Goal: Task Accomplishment & Management: Manage account settings

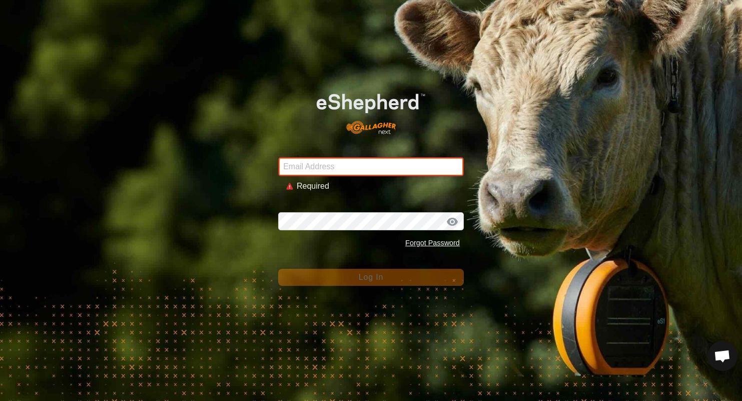
click at [435, 163] on input "Email Address" at bounding box center [371, 166] width 186 height 19
paste input "[EMAIL_ADDRESS][DOMAIN_NAME]"
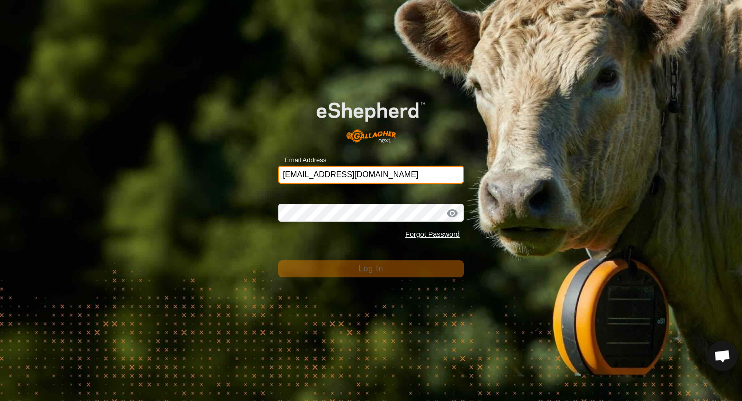
type input "[EMAIL_ADDRESS][DOMAIN_NAME]"
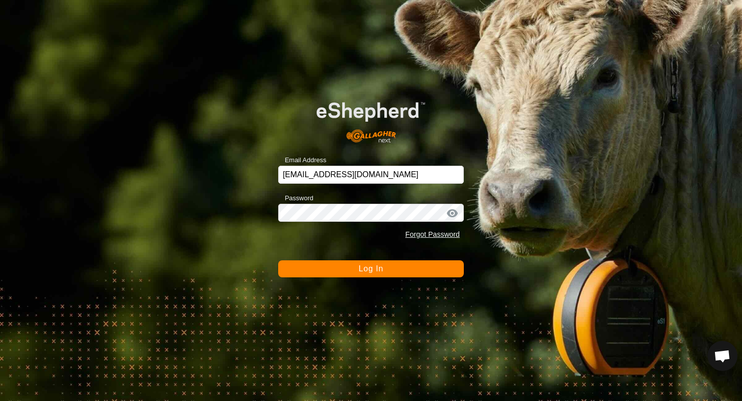
click at [339, 267] on button "Log In" at bounding box center [371, 268] width 186 height 17
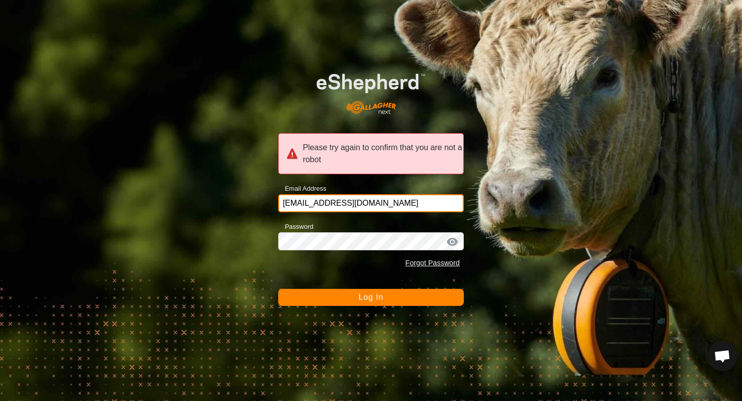
click at [389, 202] on input "[EMAIL_ADDRESS][DOMAIN_NAME]" at bounding box center [371, 203] width 186 height 18
click at [367, 295] on span "Log In" at bounding box center [371, 297] width 25 height 9
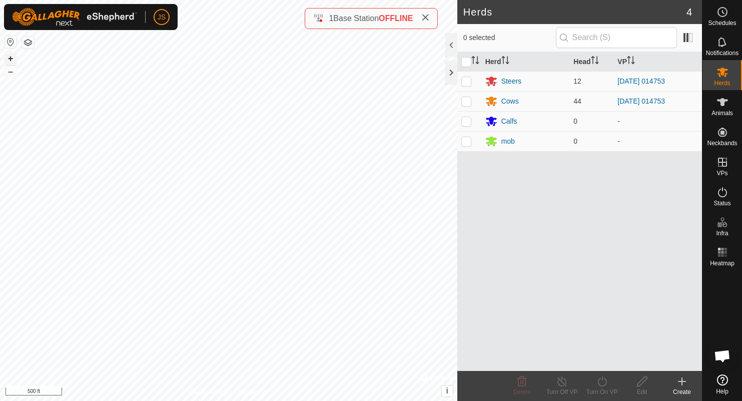
click at [5, 53] on button "+" at bounding box center [11, 59] width 12 height 12
click at [255, 400] on html "JS Schedules Notifications Herds Animals Neckbands VPs Status Infra Heatmap Hel…" at bounding box center [371, 200] width 742 height 401
click at [0, 368] on html "JS Schedules Notifications Herds Animals Neckbands VPs Status Infra Heatmap Hel…" at bounding box center [371, 200] width 742 height 401
click at [0, 74] on html "JS Schedules Notifications Herds Animals Neckbands VPs Status Infra Heatmap Hel…" at bounding box center [371, 200] width 742 height 401
